Goal: Navigation & Orientation: Find specific page/section

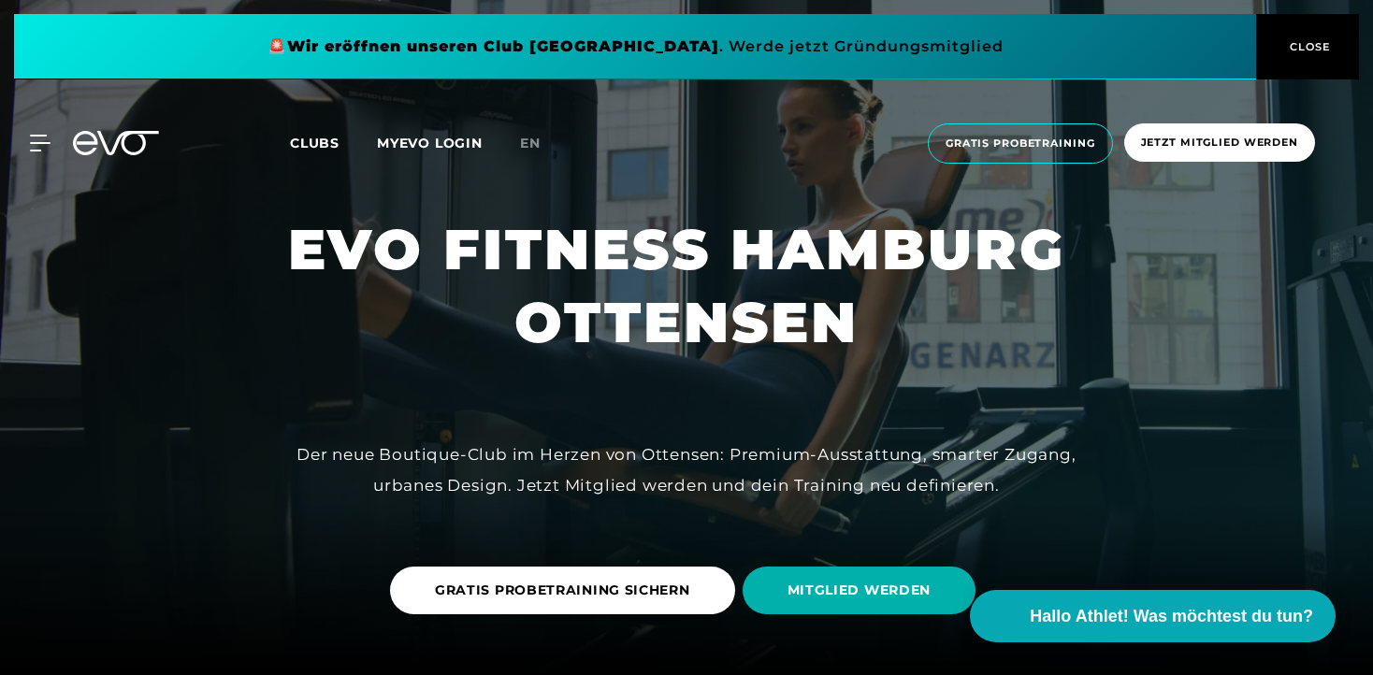
click at [1307, 45] on span "CLOSE" at bounding box center [1308, 46] width 46 height 17
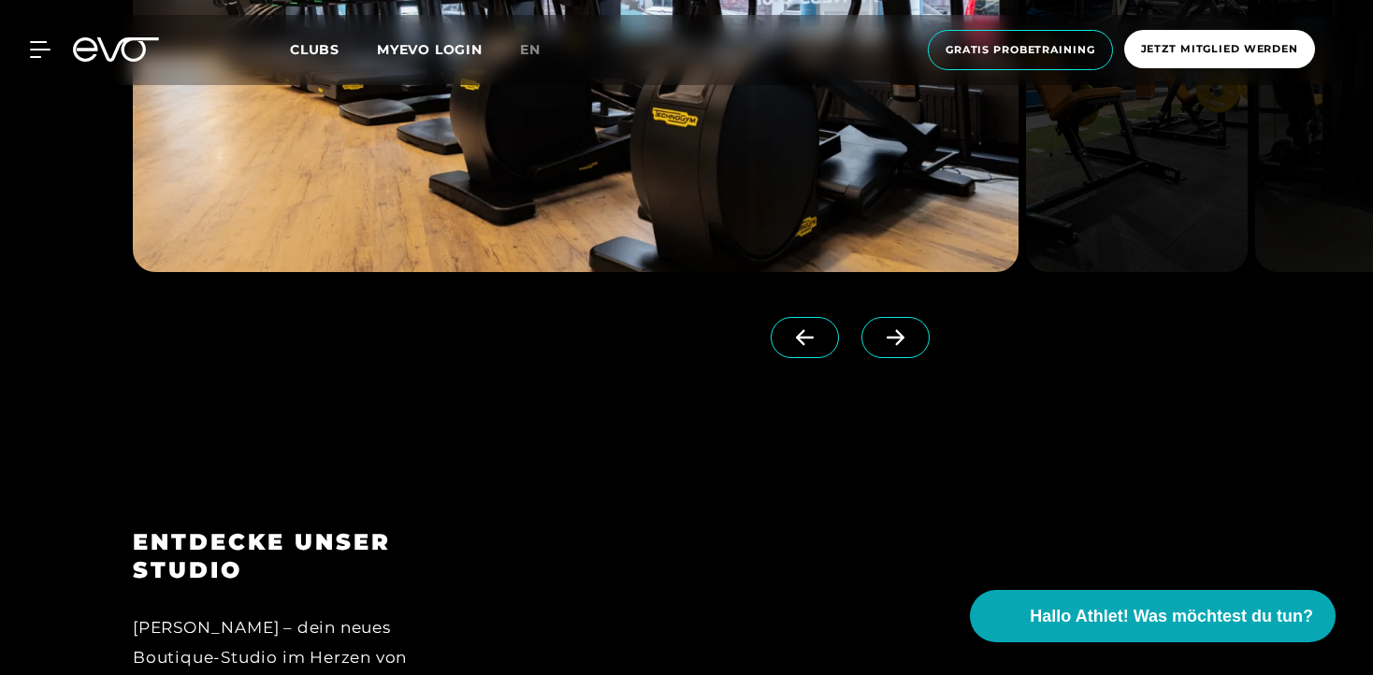
scroll to position [1903, 0]
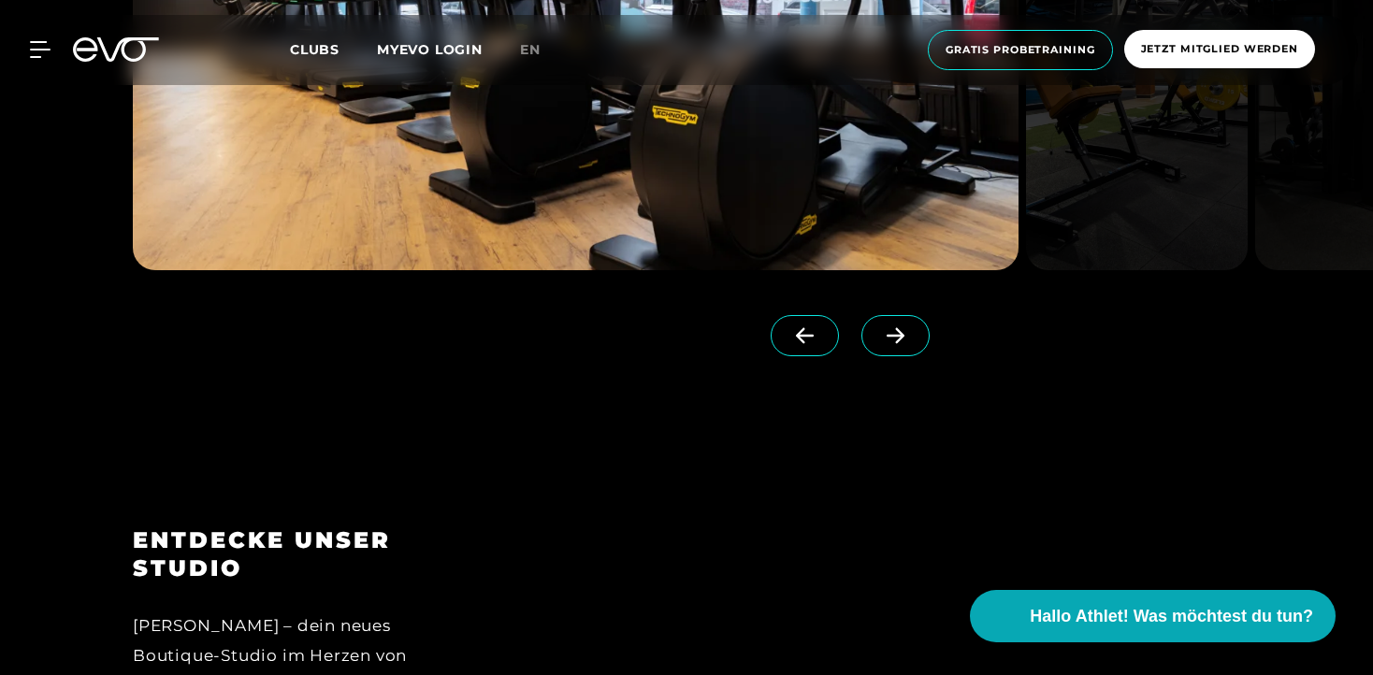
click at [879, 337] on icon at bounding box center [895, 335] width 33 height 17
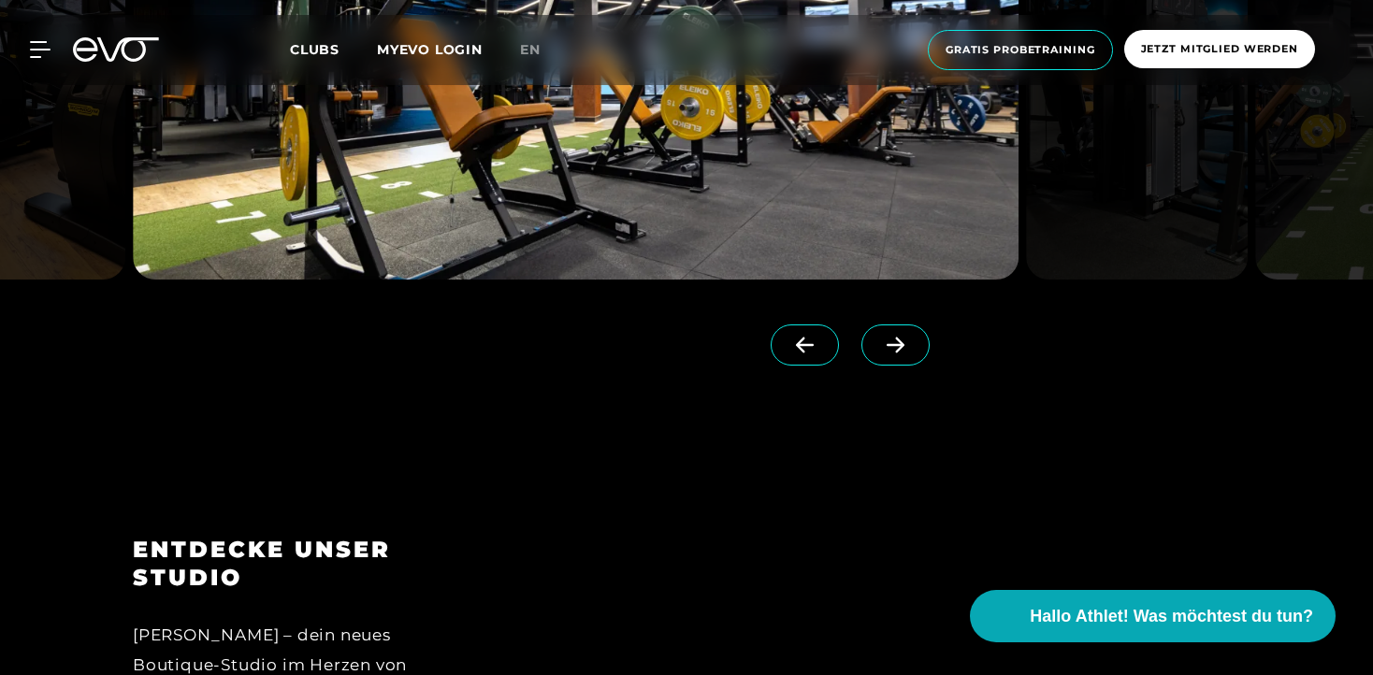
scroll to position [1898, 0]
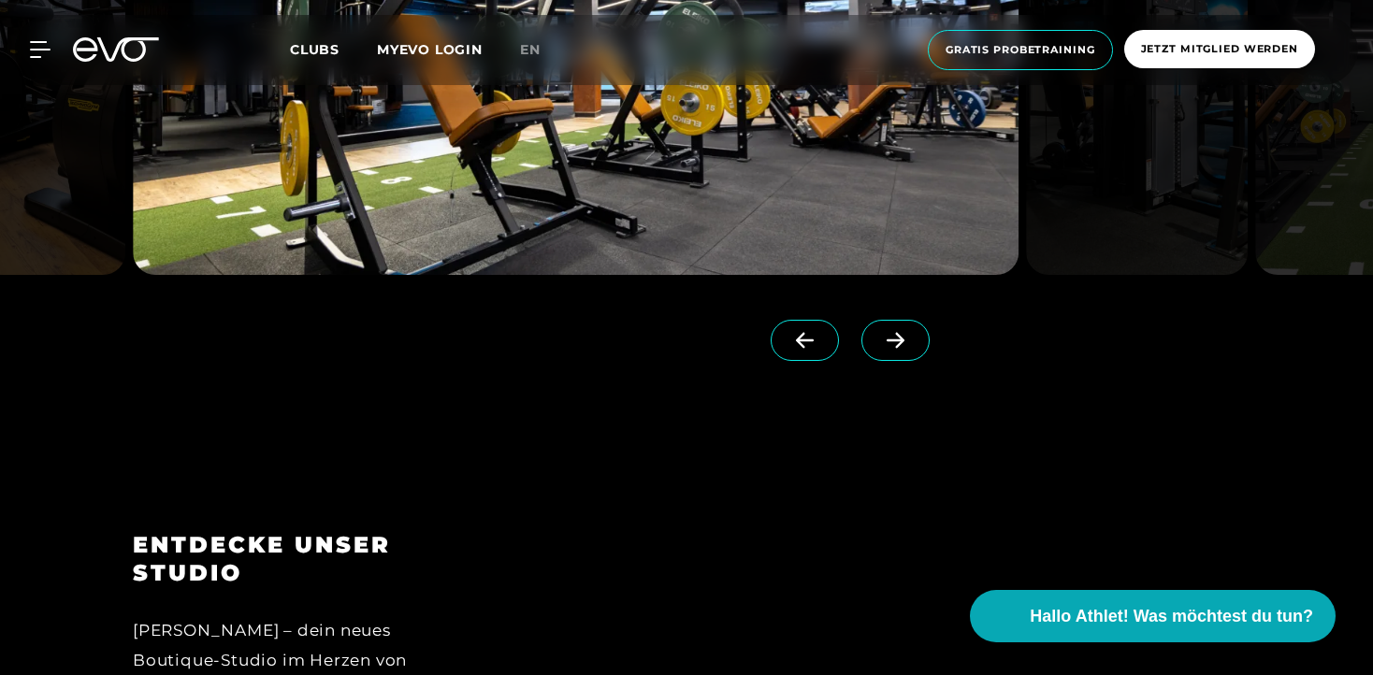
click at [879, 348] on icon at bounding box center [895, 340] width 33 height 17
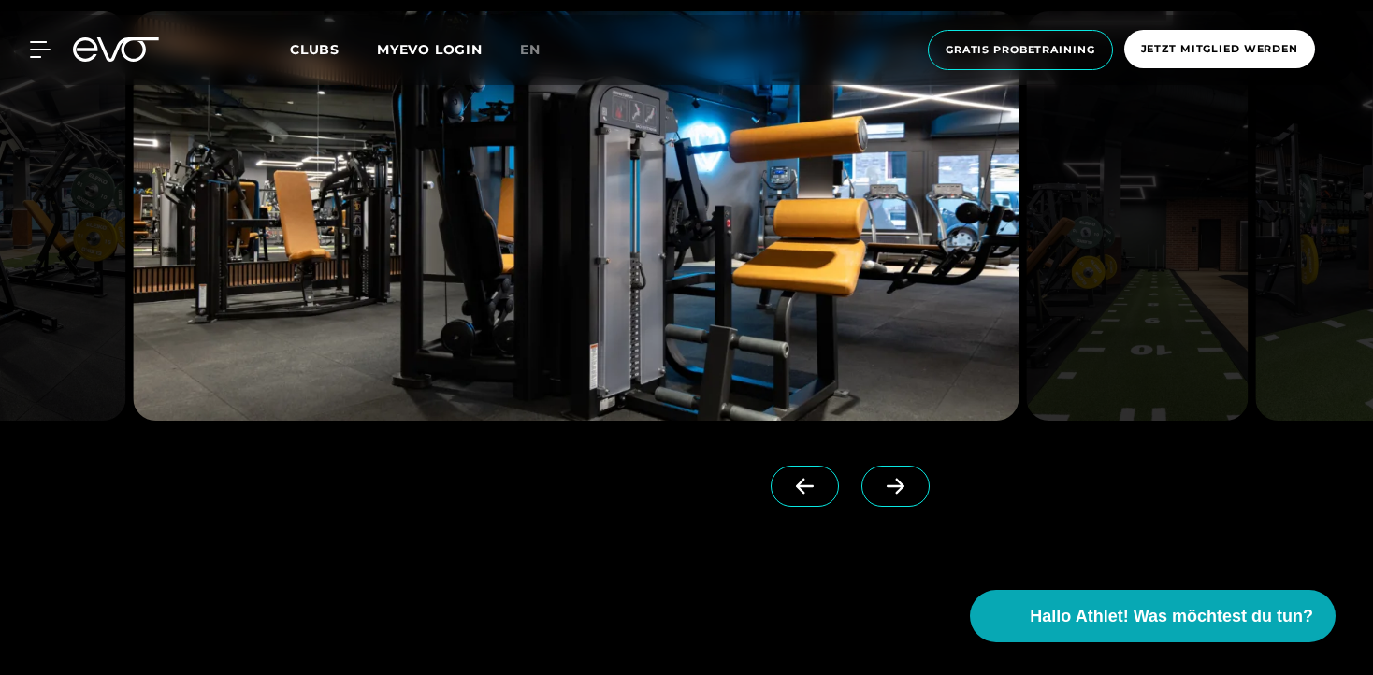
scroll to position [1752, 0]
click at [861, 497] on span at bounding box center [895, 487] width 68 height 41
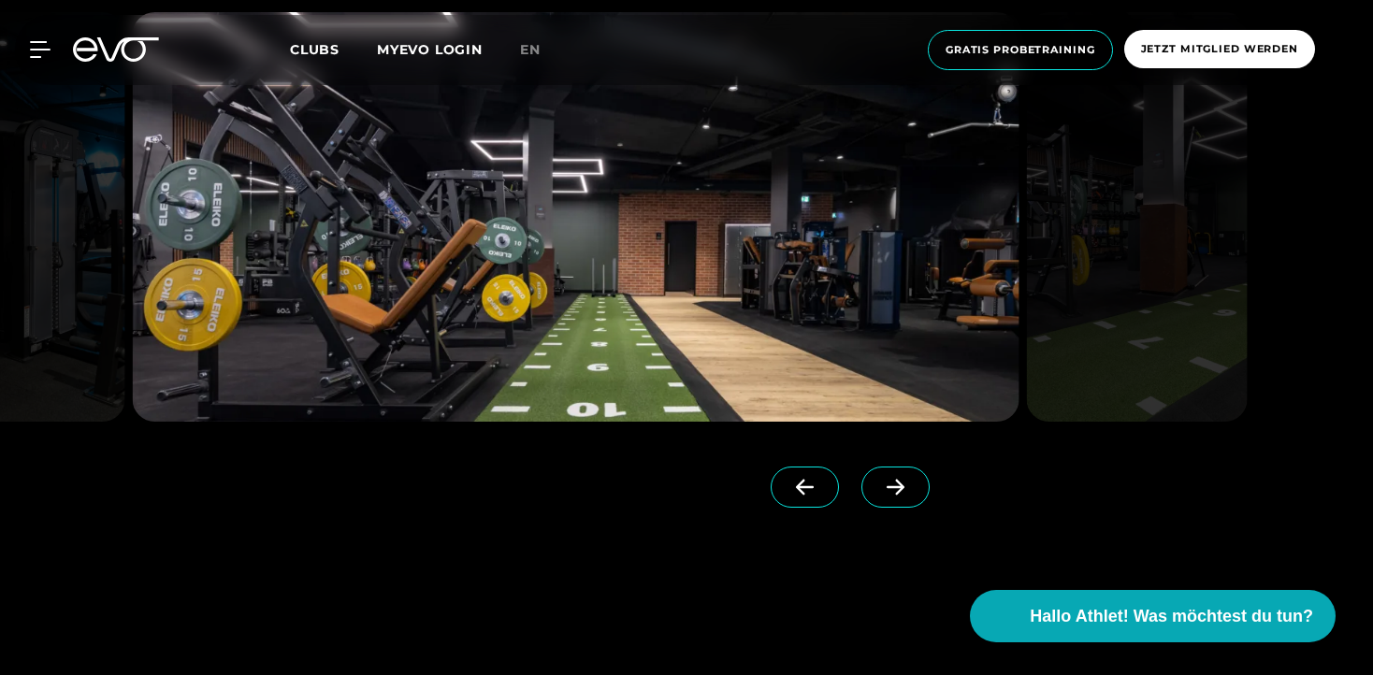
click at [861, 497] on span at bounding box center [895, 487] width 68 height 41
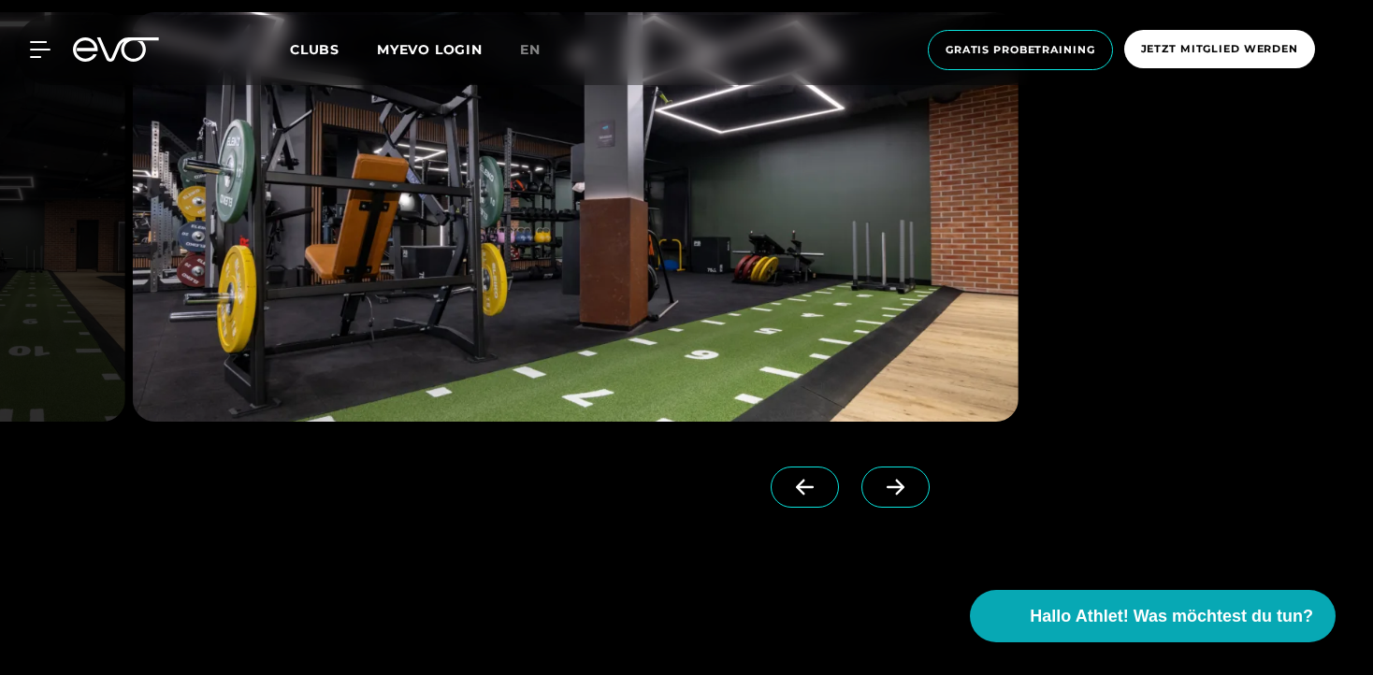
click at [861, 497] on span at bounding box center [895, 487] width 68 height 41
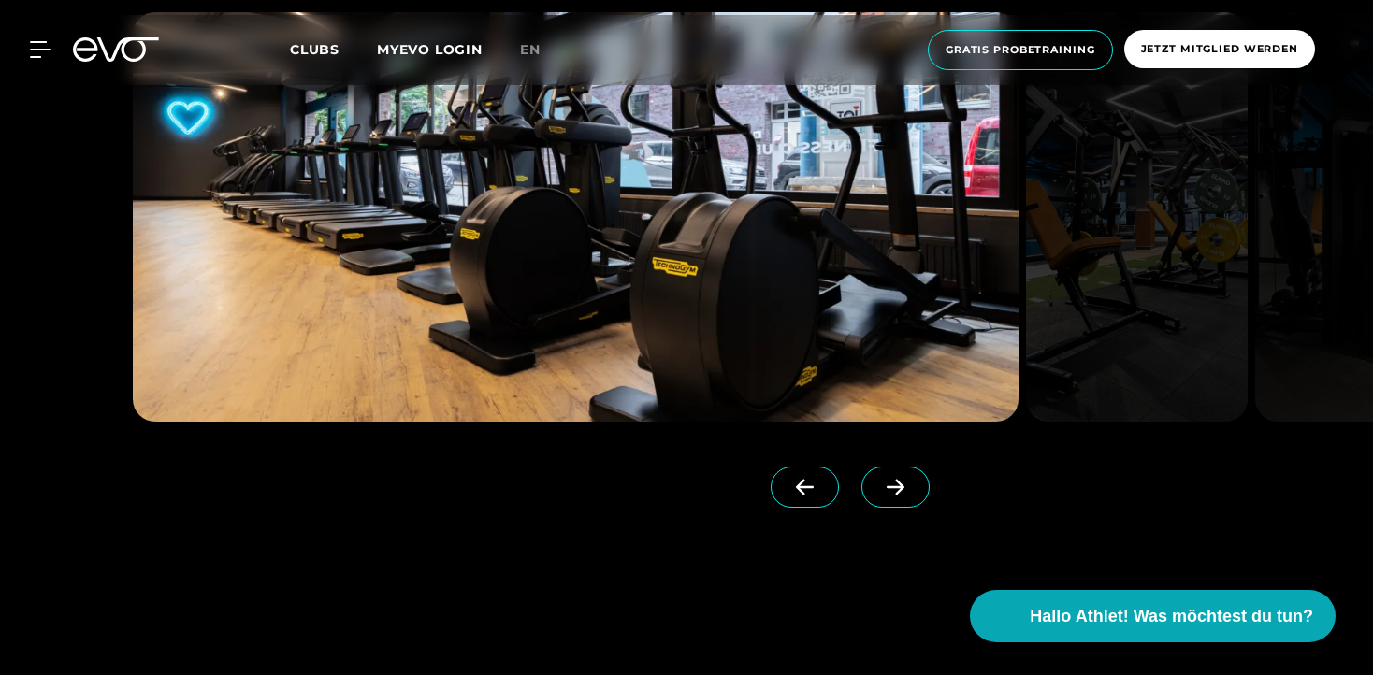
click at [861, 497] on span at bounding box center [895, 487] width 68 height 41
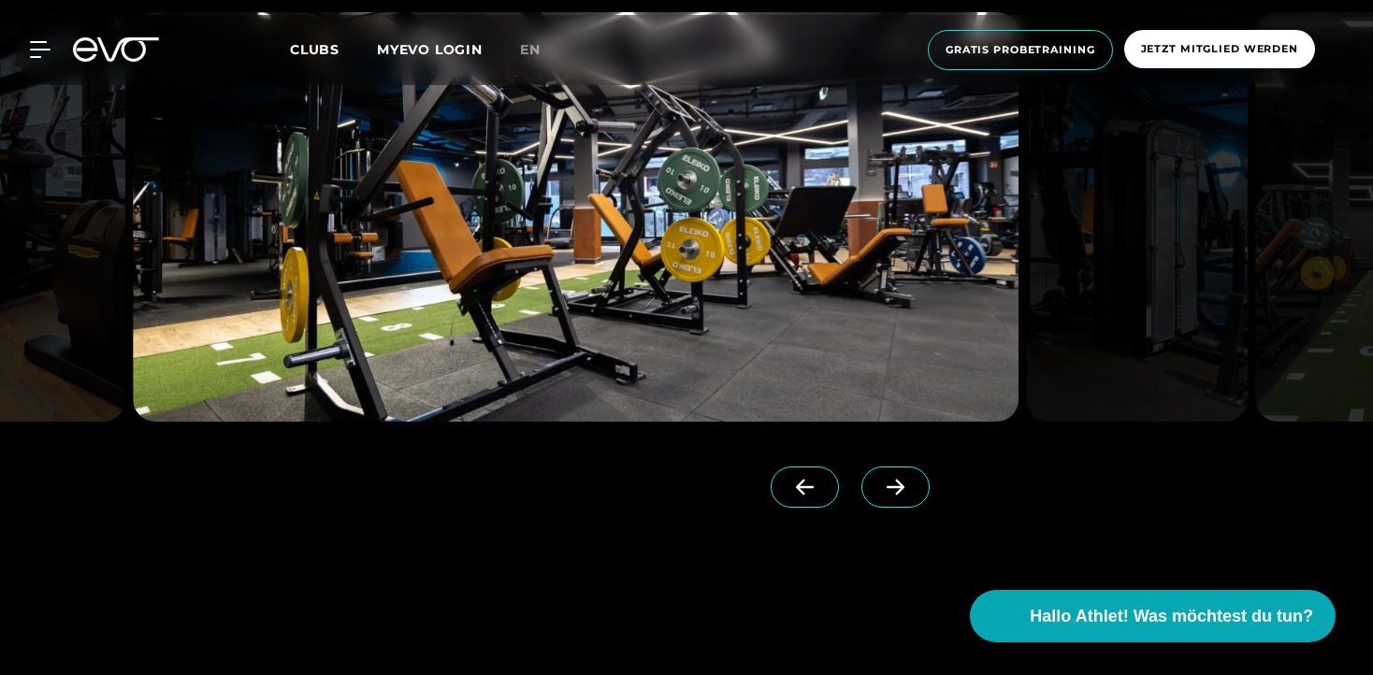
click at [861, 497] on span at bounding box center [895, 487] width 68 height 41
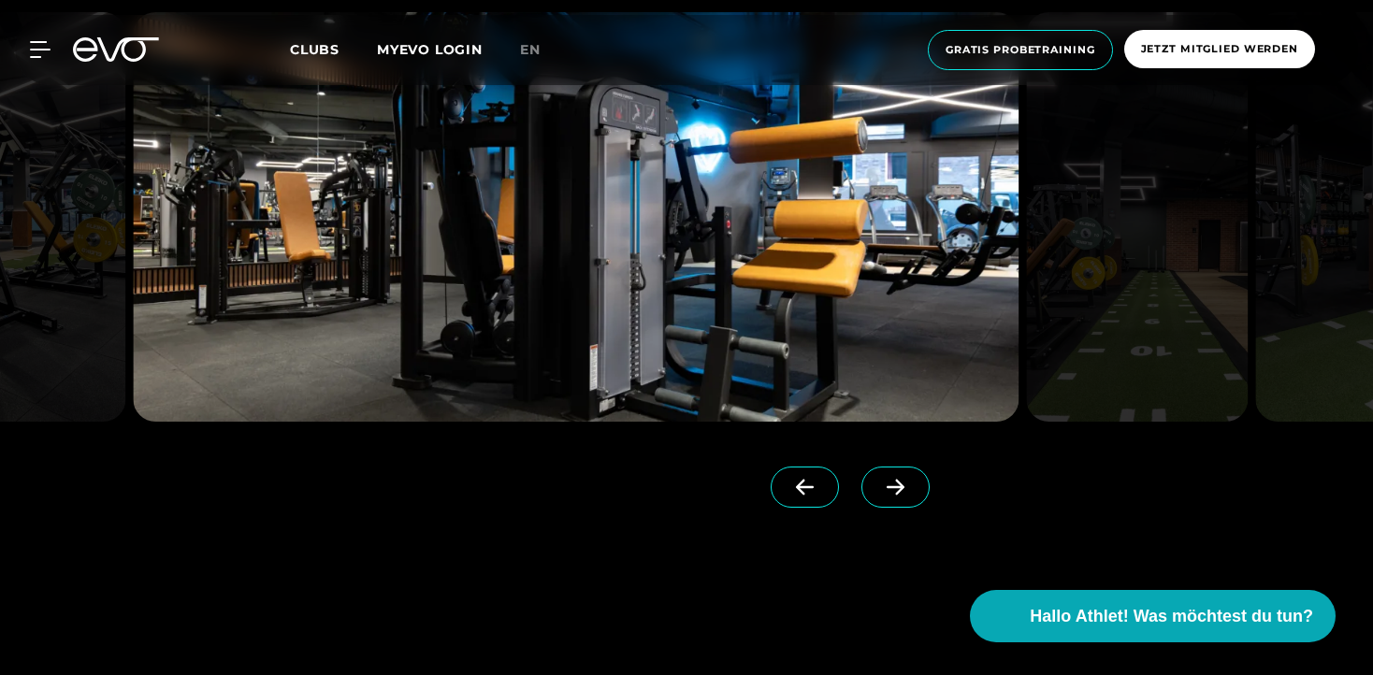
click at [861, 497] on span at bounding box center [895, 487] width 68 height 41
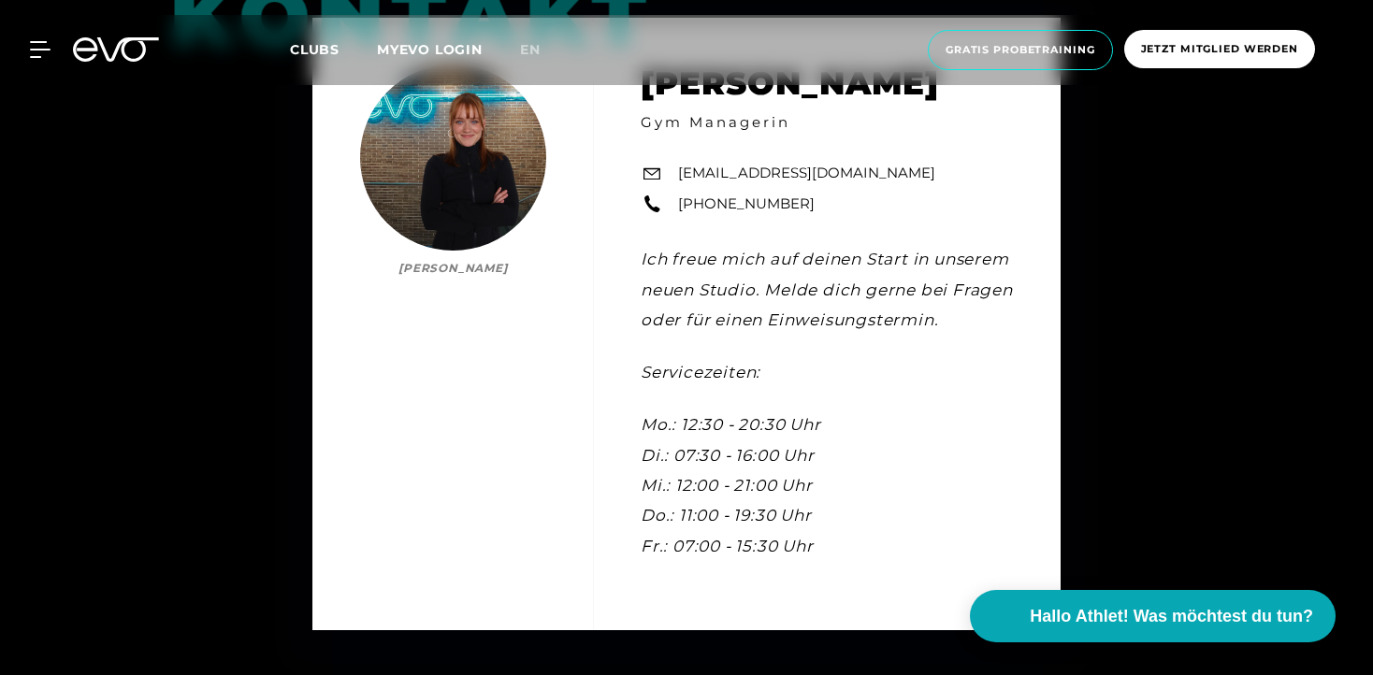
scroll to position [5466, 0]
